Goal: Communication & Community: Participate in discussion

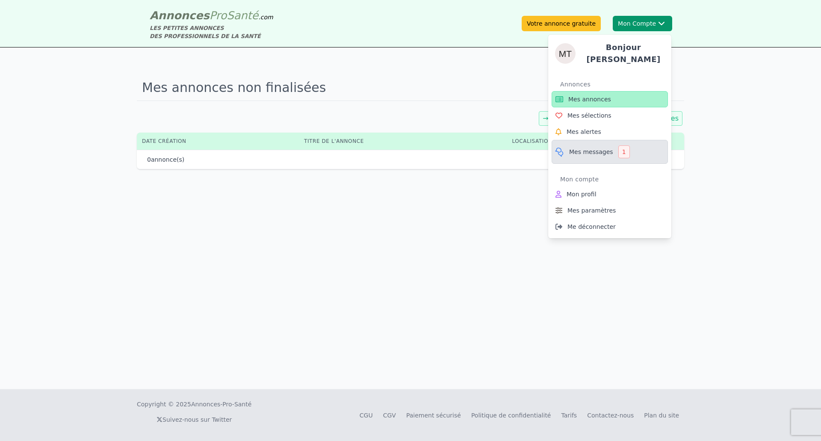
click at [634, 152] on link "Mes messages 1" at bounding box center [610, 152] width 116 height 24
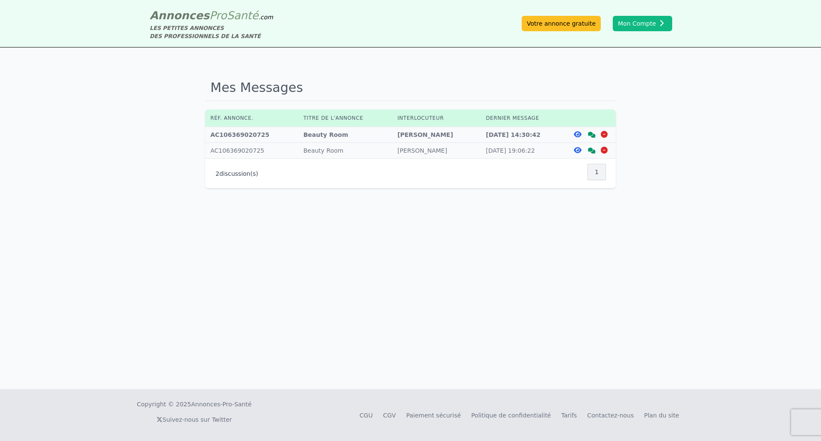
click at [578, 132] on icon at bounding box center [578, 134] width 8 height 7
click at [593, 137] on icon at bounding box center [592, 135] width 8 height 6
